Goal: Task Accomplishment & Management: Complete application form

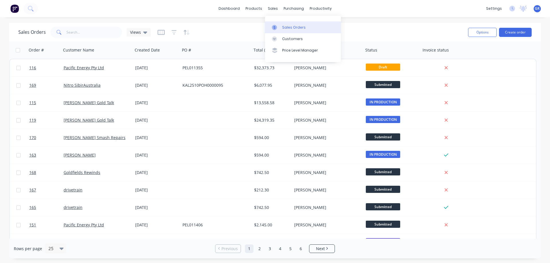
click at [286, 26] on div "Sales Orders" at bounding box center [294, 27] width 24 height 5
click at [509, 31] on button "Create order" at bounding box center [515, 32] width 33 height 9
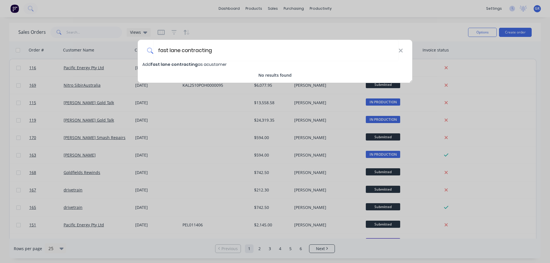
type input "fast lane contracting"
click at [175, 65] on span "fast lane contracting" at bounding box center [174, 65] width 47 height 6
select select "AU"
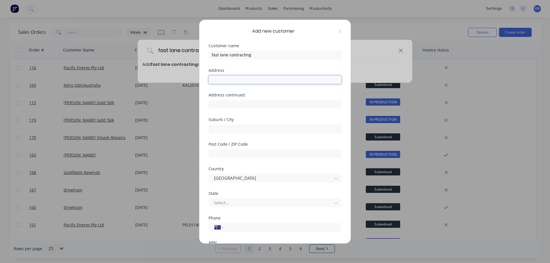
click at [216, 77] on input "text" at bounding box center [275, 79] width 133 height 9
type input "[STREET_ADDRESS]"
click at [229, 154] on input "text" at bounding box center [275, 153] width 133 height 9
type input "6430"
click at [234, 126] on input "text" at bounding box center [275, 129] width 133 height 9
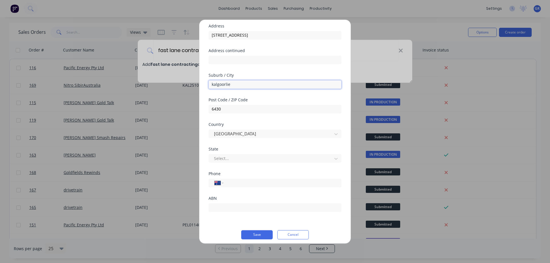
scroll to position [48, 0]
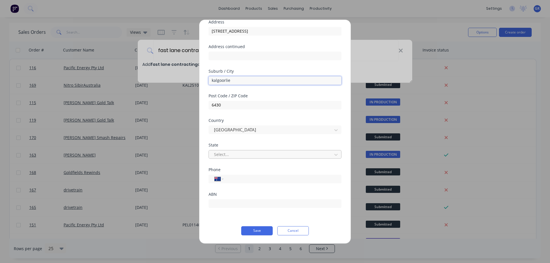
type input "kalgoorlie"
click at [227, 156] on div at bounding box center [272, 154] width 116 height 7
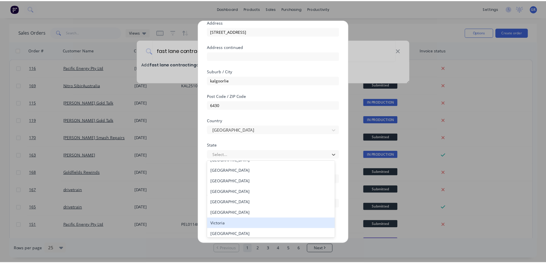
scroll to position [10, 0]
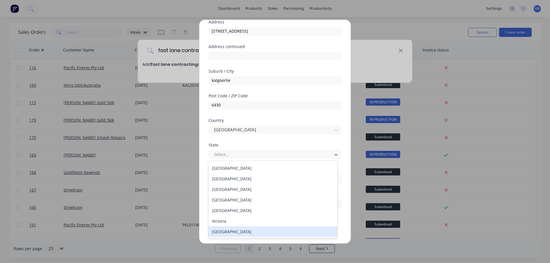
click at [228, 234] on div "[GEOGRAPHIC_DATA]" at bounding box center [273, 232] width 129 height 11
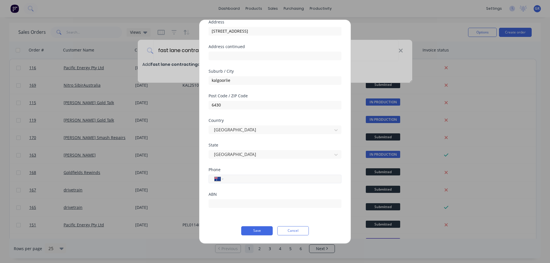
click at [229, 179] on input "tel" at bounding box center [282, 179] width 108 height 7
type input "0434 586 265"
click at [241, 187] on div "Phone International [GEOGRAPHIC_DATA] [GEOGRAPHIC_DATA] [GEOGRAPHIC_DATA] [GEOG…" at bounding box center [275, 180] width 133 height 25
click at [246, 204] on input "text" at bounding box center [275, 203] width 133 height 9
click at [225, 222] on form "Customer name fast lane contracting Address [STREET_ADDRESS] Address continued …" at bounding box center [275, 115] width 133 height 240
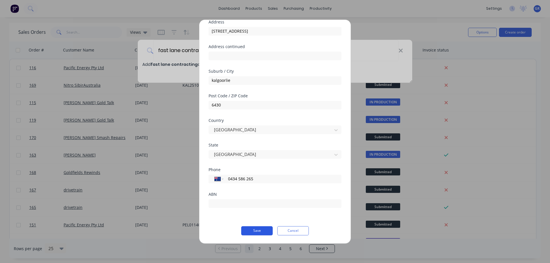
click at [263, 229] on button "Save" at bounding box center [257, 230] width 32 height 9
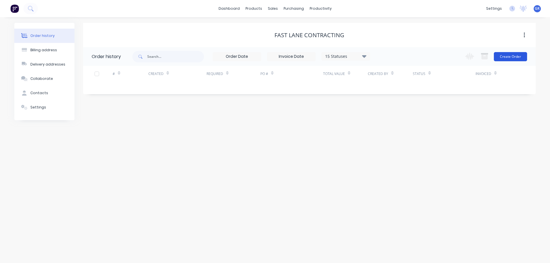
click at [512, 56] on button "Create Order" at bounding box center [510, 56] width 33 height 9
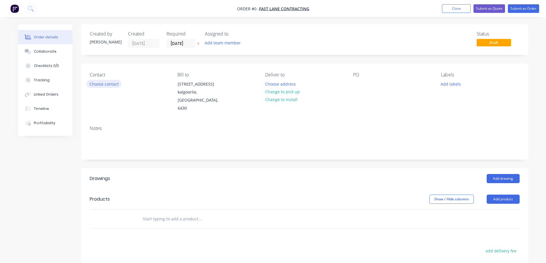
click at [102, 85] on button "Choose contact" at bounding box center [103, 84] width 35 height 8
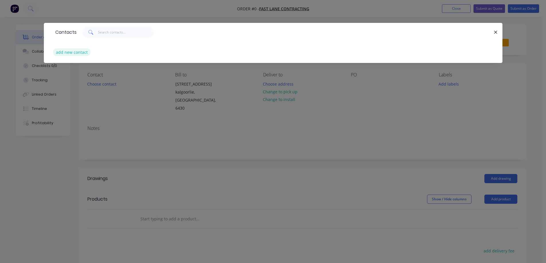
click at [75, 53] on button "add new contact" at bounding box center [72, 52] width 38 height 8
select select "AU"
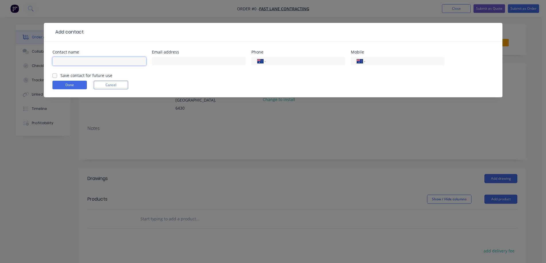
click at [72, 60] on input "text" at bounding box center [99, 61] width 94 height 9
type input "[PERSON_NAME]"
click at [158, 59] on input "text" at bounding box center [199, 61] width 94 height 9
paste input "[PERSON_NAME][EMAIL_ADDRESS][DOMAIN_NAME]"
type input "[PERSON_NAME][EMAIL_ADDRESS][DOMAIN_NAME]"
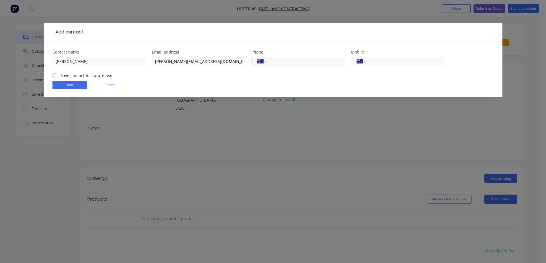
drag, startPoint x: 282, startPoint y: 62, endPoint x: 315, endPoint y: 60, distance: 33.0
click at [282, 62] on input "tel" at bounding box center [304, 61] width 69 height 7
click at [397, 60] on input "tel" at bounding box center [403, 61] width 69 height 7
type input "0434 584 265"
click at [59, 75] on div "Save contact for future use" at bounding box center [82, 76] width 60 height 6
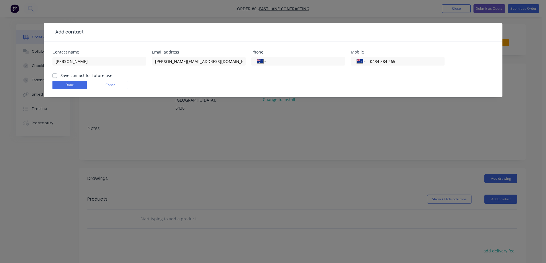
click at [60, 76] on label "Save contact for future use" at bounding box center [86, 76] width 52 height 6
click at [54, 76] on input "Save contact for future use" at bounding box center [54, 75] width 5 height 5
checkbox input "true"
click at [58, 83] on button "Done" at bounding box center [69, 85] width 34 height 9
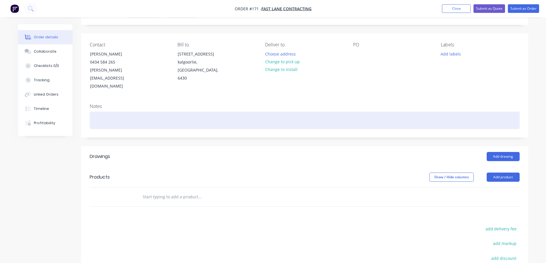
scroll to position [57, 0]
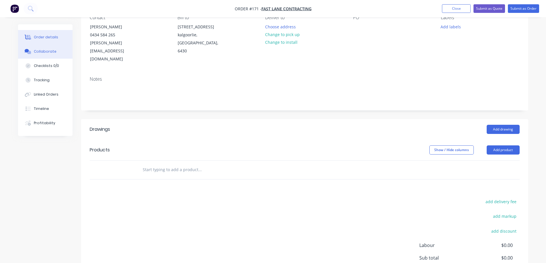
click at [37, 48] on button "Collaborate" at bounding box center [45, 51] width 54 height 14
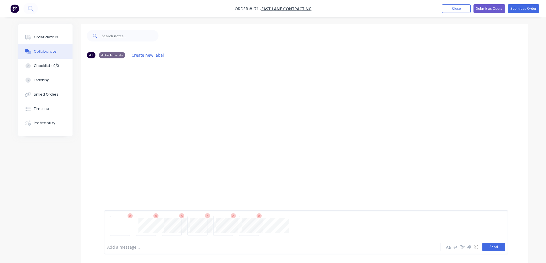
click at [494, 247] on button "Send" at bounding box center [493, 247] width 23 height 9
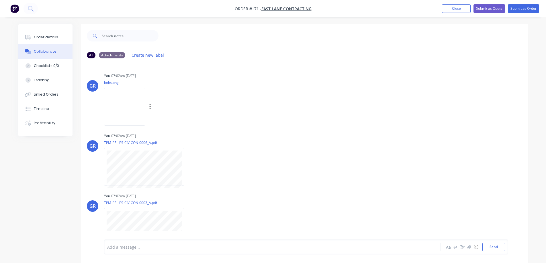
click at [118, 105] on img at bounding box center [124, 107] width 41 height 38
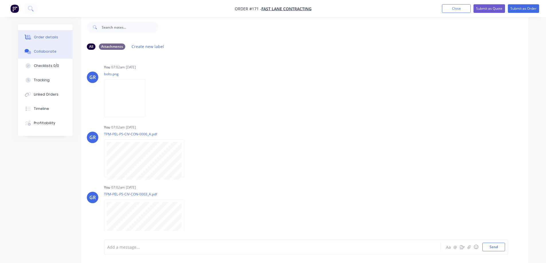
click at [41, 37] on div "Order details" at bounding box center [46, 37] width 24 height 5
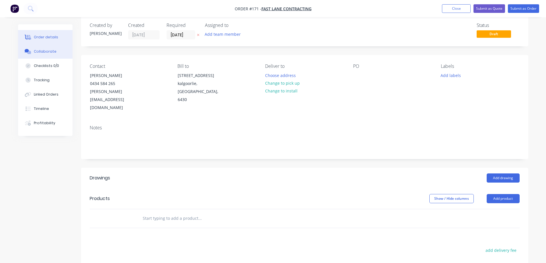
click at [45, 54] on button "Collaborate" at bounding box center [45, 51] width 54 height 14
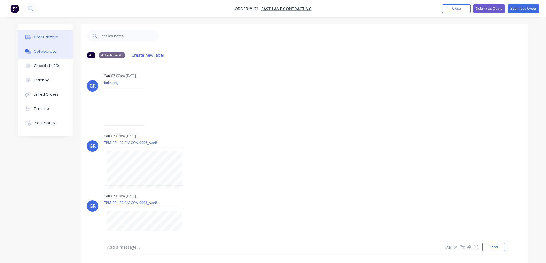
click at [47, 40] on div "Order details" at bounding box center [46, 37] width 24 height 5
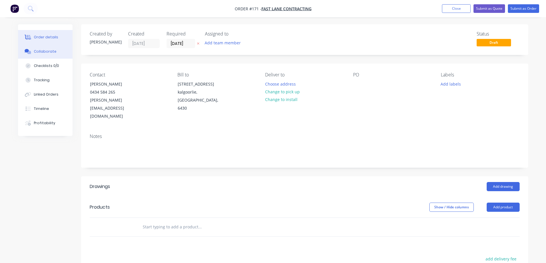
click at [28, 51] on icon at bounding box center [27, 50] width 4 height 3
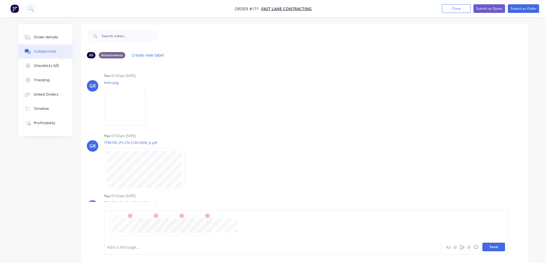
click at [490, 245] on button "Send" at bounding box center [493, 247] width 23 height 9
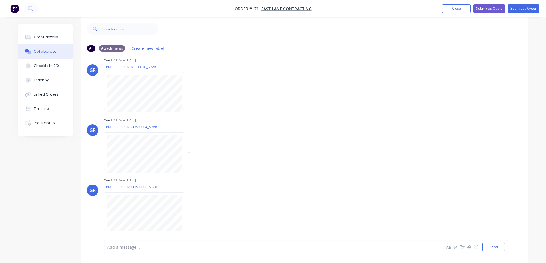
scroll to position [9, 0]
click at [253, 141] on div "You 07:07am [DATE] TPM-PEL-PS-CIV-CON-0004_A.pdf Labels Download Delete" at bounding box center [193, 140] width 179 height 52
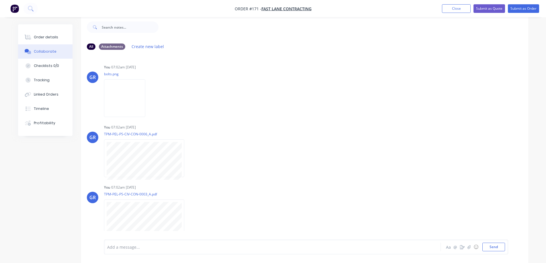
scroll to position [0, 0]
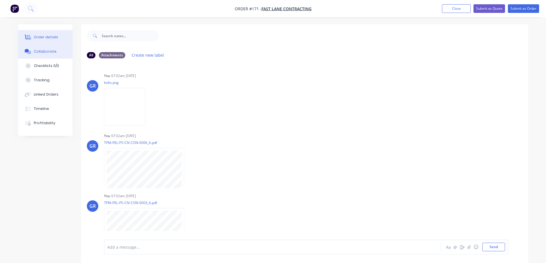
click at [40, 36] on div "Order details" at bounding box center [46, 37] width 24 height 5
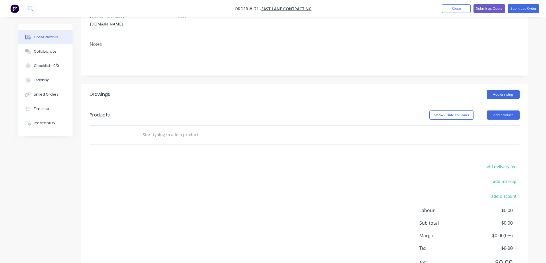
scroll to position [112, 0]
